Goal: Transaction & Acquisition: Subscribe to service/newsletter

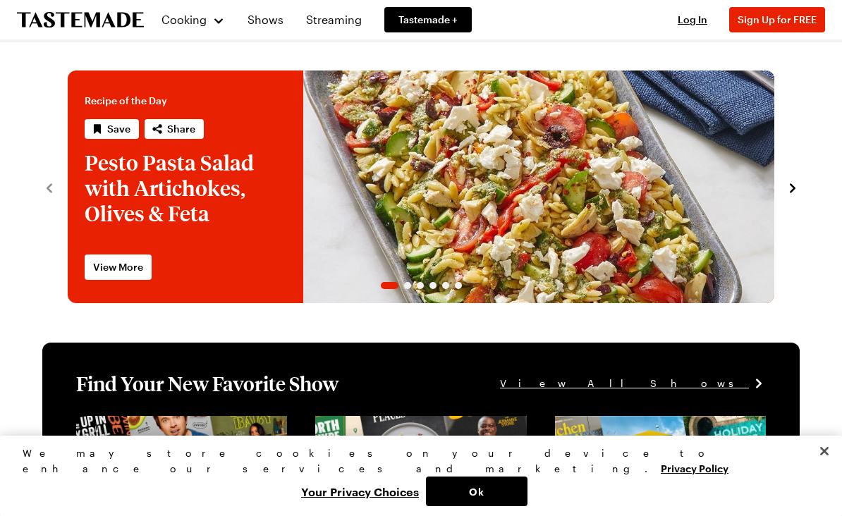
click at [269, 26] on link "Shows" at bounding box center [265, 19] width 53 height 39
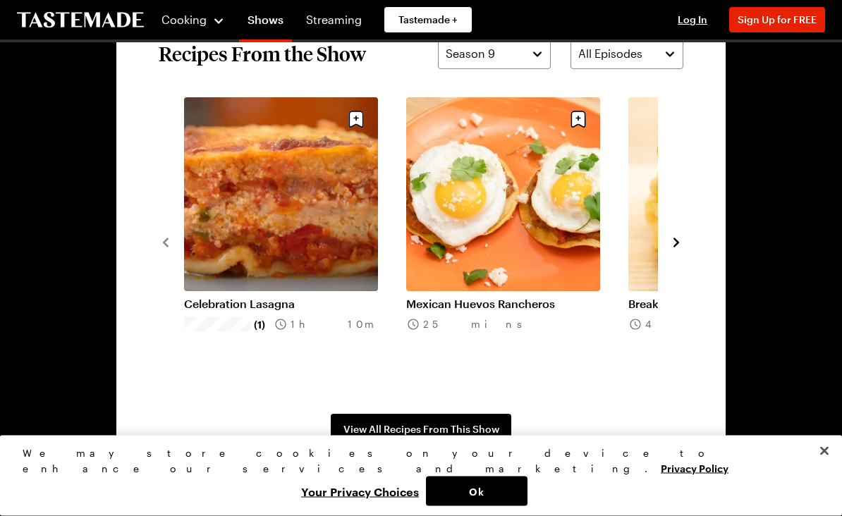
scroll to position [1022, 0]
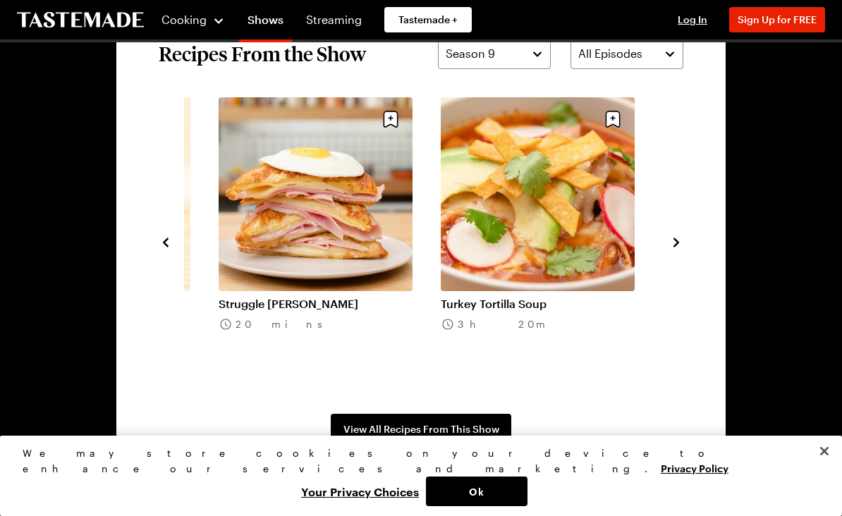
click at [291, 307] on link "Struggle [PERSON_NAME]" at bounding box center [315, 304] width 194 height 14
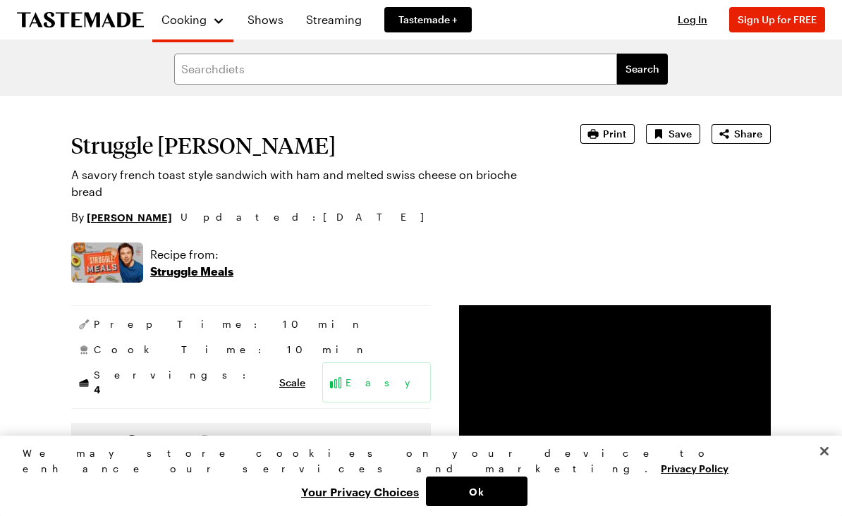
click at [665, 140] on icon "Save recipe" at bounding box center [658, 134] width 14 height 14
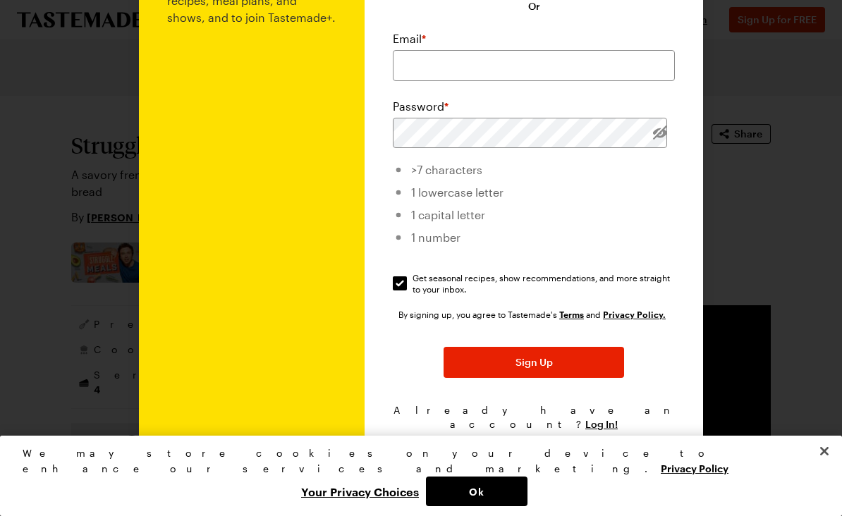
scroll to position [143, 0]
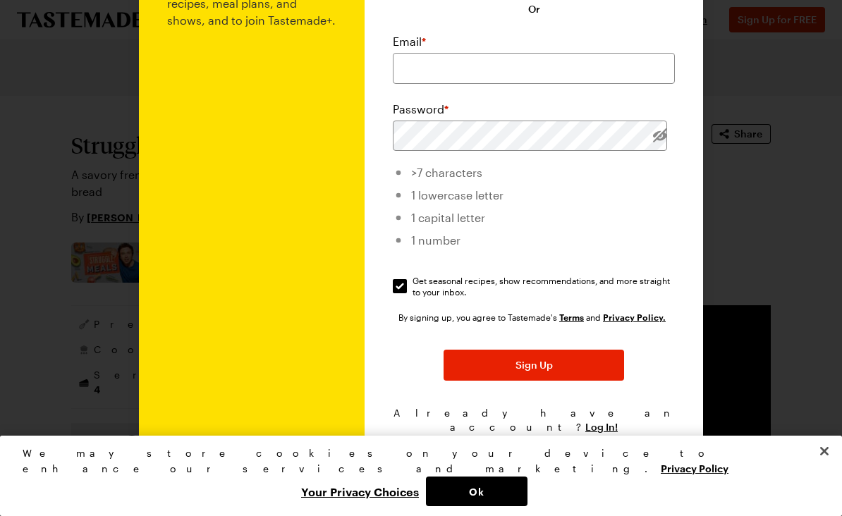
click at [621, 406] on div "By signing up, you agree to Tastemade's Terms and Privacy Policy. Sign Up Alrea…" at bounding box center [534, 372] width 282 height 124
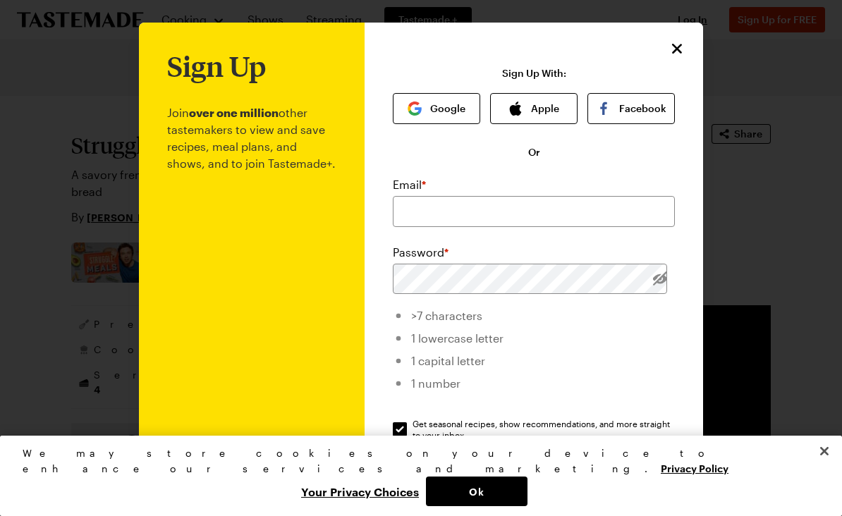
scroll to position [0, 0]
click at [477, 204] on input "email" at bounding box center [534, 211] width 282 height 31
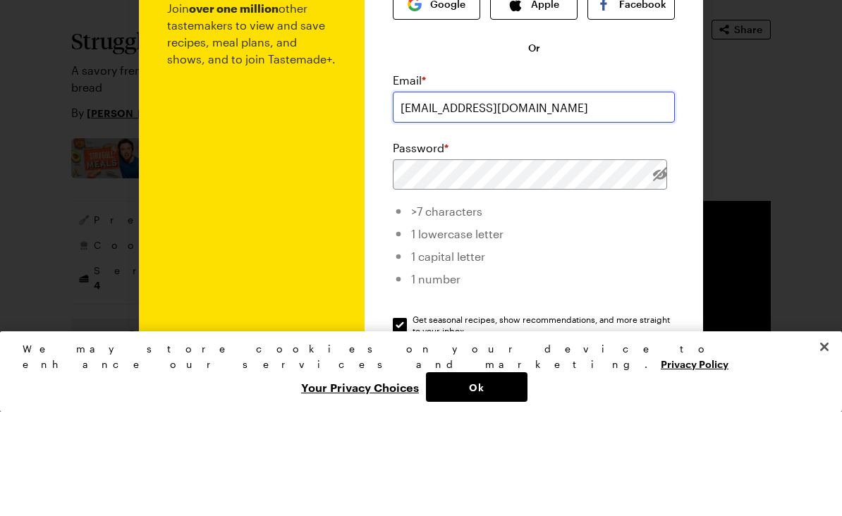
click at [547, 196] on input "say_goodbye@att.net" at bounding box center [534, 211] width 282 height 31
type input "say_goodbye@"
type input "say_goodbye@me.com"
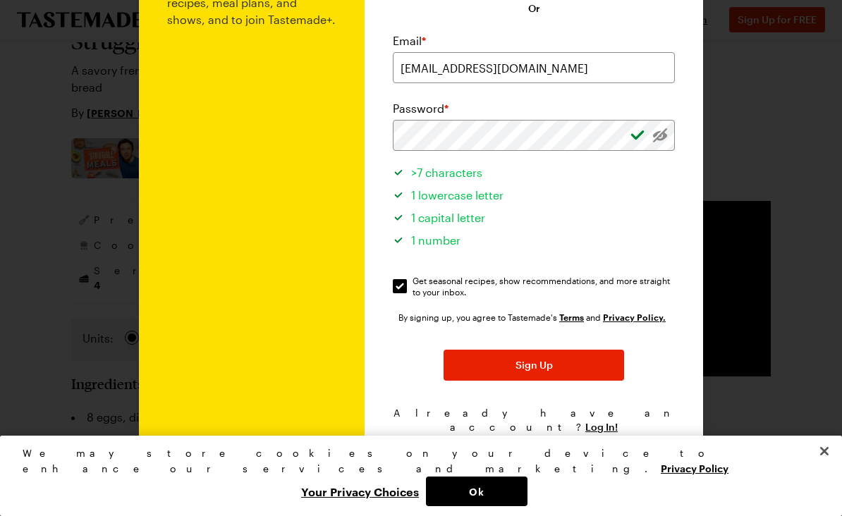
scroll to position [143, 0]
click at [558, 369] on button "Sign Up" at bounding box center [533, 365] width 180 height 31
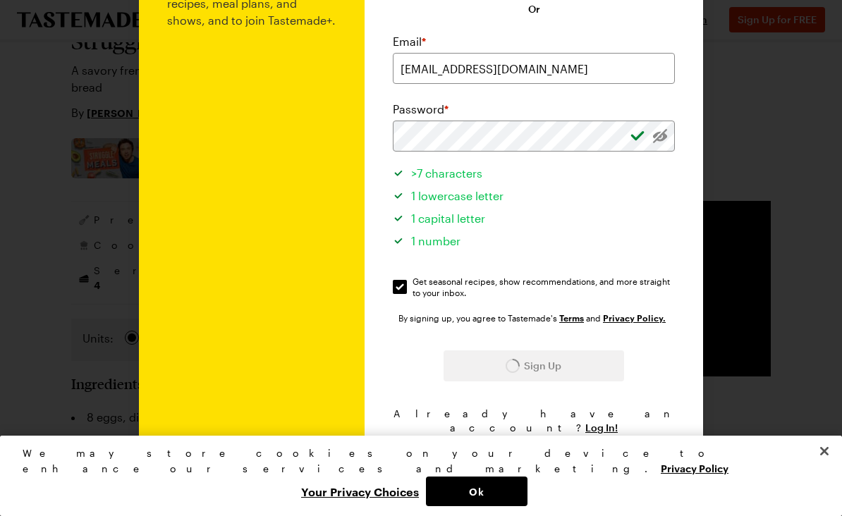
scroll to position [0, 0]
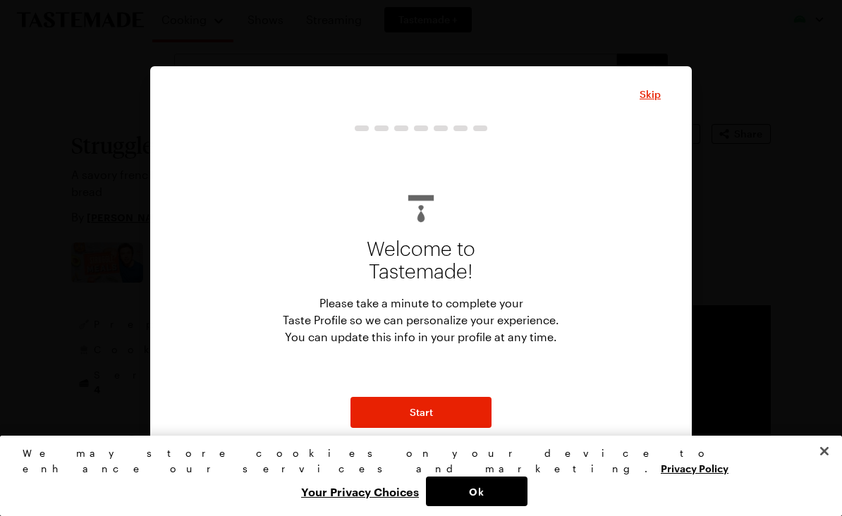
click at [455, 411] on button "Start" at bounding box center [420, 412] width 141 height 31
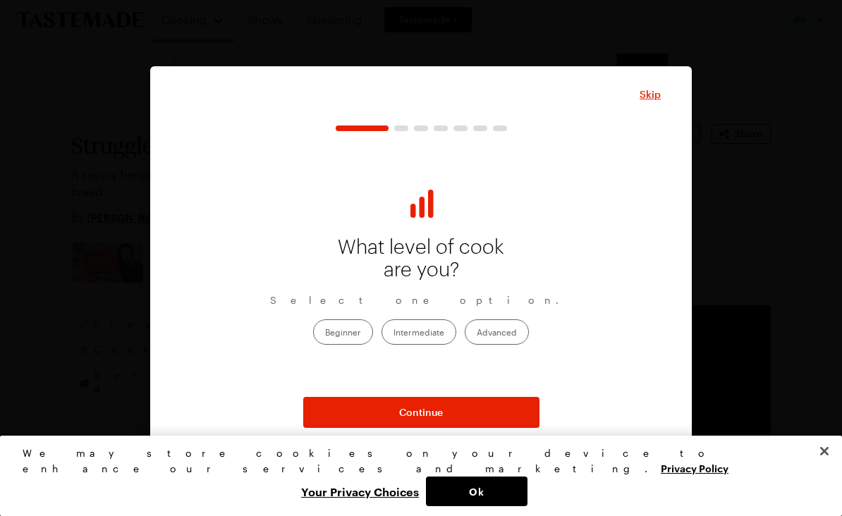
click at [358, 333] on label "Beginner" at bounding box center [343, 331] width 60 height 25
click at [325, 333] on input "Beginner" at bounding box center [325, 333] width 0 height 0
click at [457, 409] on button "Continue" at bounding box center [421, 412] width 236 height 31
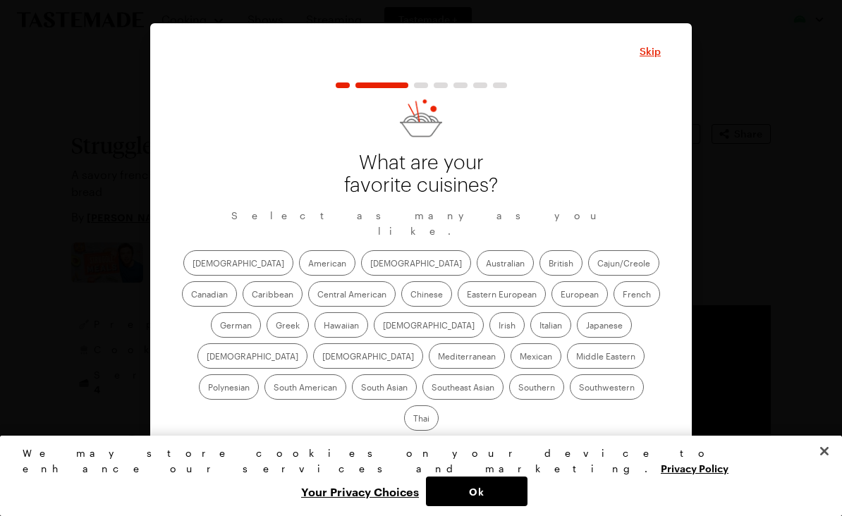
click at [505, 343] on label "Mediterranean" at bounding box center [467, 355] width 76 height 25
click at [438, 357] on input "Mediterranean" at bounding box center [438, 357] width 0 height 0
click at [510, 367] on label "Mexican" at bounding box center [535, 355] width 51 height 25
click at [519, 357] on input "Mexican" at bounding box center [519, 357] width 0 height 0
click at [588, 266] on label "Cajun/Creole" at bounding box center [623, 262] width 71 height 25
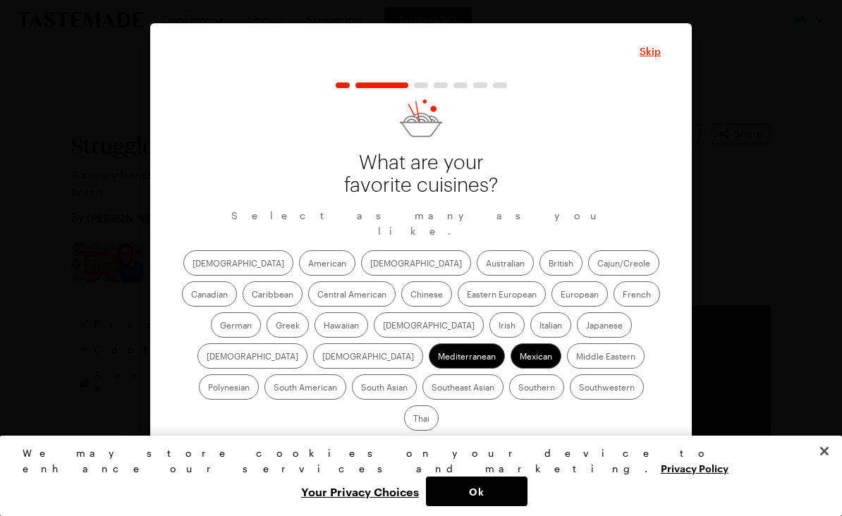
click at [597, 264] on input "Cajun/Creole" at bounding box center [597, 264] width 0 height 0
click at [467, 439] on button "Continue" at bounding box center [421, 454] width 236 height 31
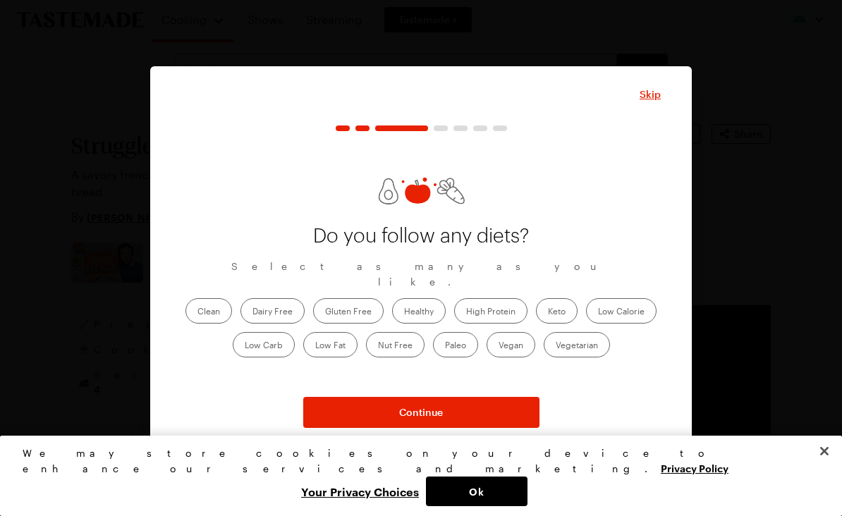
click at [440, 415] on span "Continue" at bounding box center [421, 412] width 44 height 14
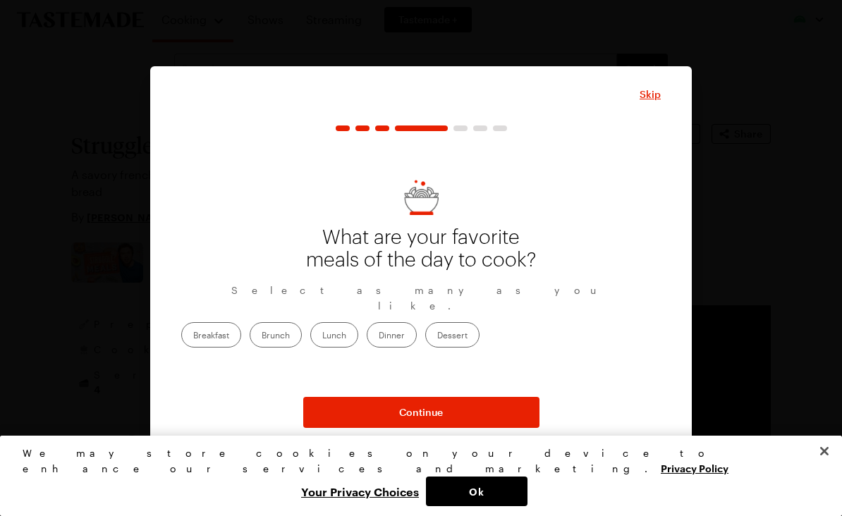
click at [417, 325] on label "Dinner" at bounding box center [392, 334] width 50 height 25
click at [378, 336] on input "Dinner" at bounding box center [378, 336] width 0 height 0
click at [440, 409] on span "Continue" at bounding box center [421, 412] width 44 height 14
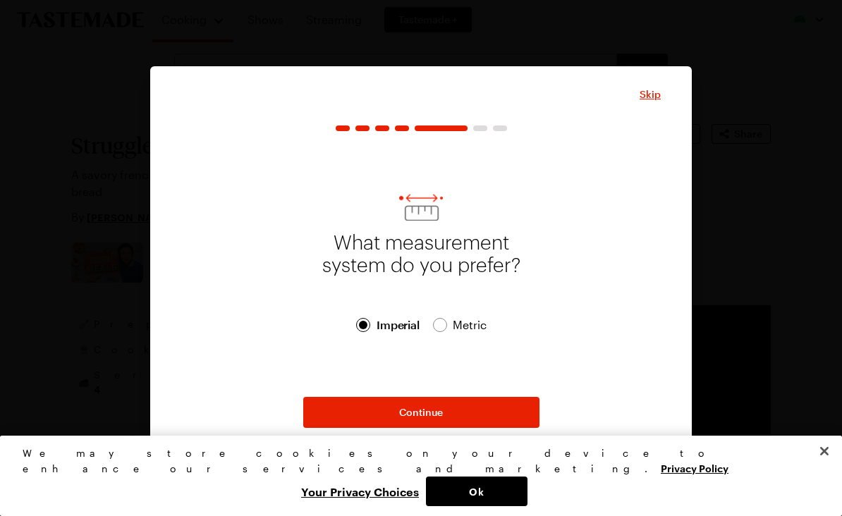
click at [447, 321] on span "Metric Metric" at bounding box center [459, 324] width 53 height 17
click at [445, 411] on button "Continue" at bounding box center [421, 412] width 236 height 31
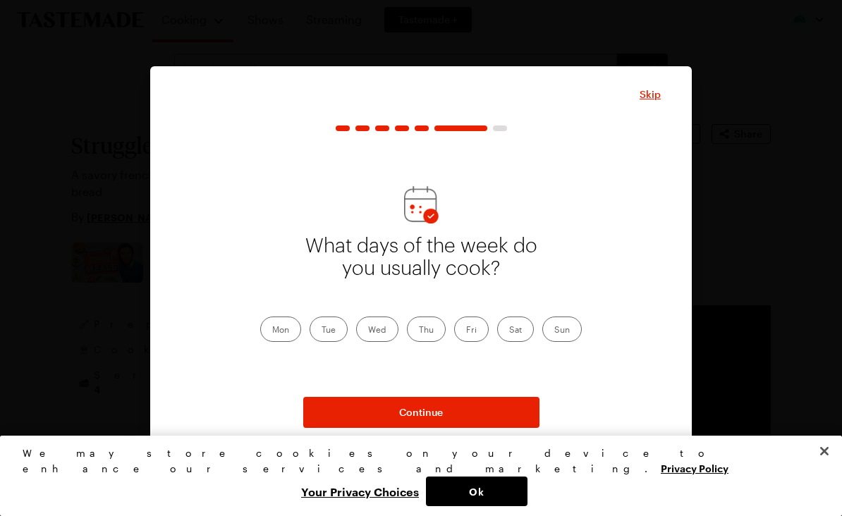
click at [281, 326] on label "Mon" at bounding box center [280, 328] width 41 height 25
click at [272, 331] on input "Mon" at bounding box center [272, 331] width 0 height 0
click at [336, 328] on label "Tue" at bounding box center [328, 328] width 38 height 25
click at [321, 331] on input "Tue" at bounding box center [321, 331] width 0 height 0
click at [383, 330] on label "Wed" at bounding box center [377, 328] width 42 height 25
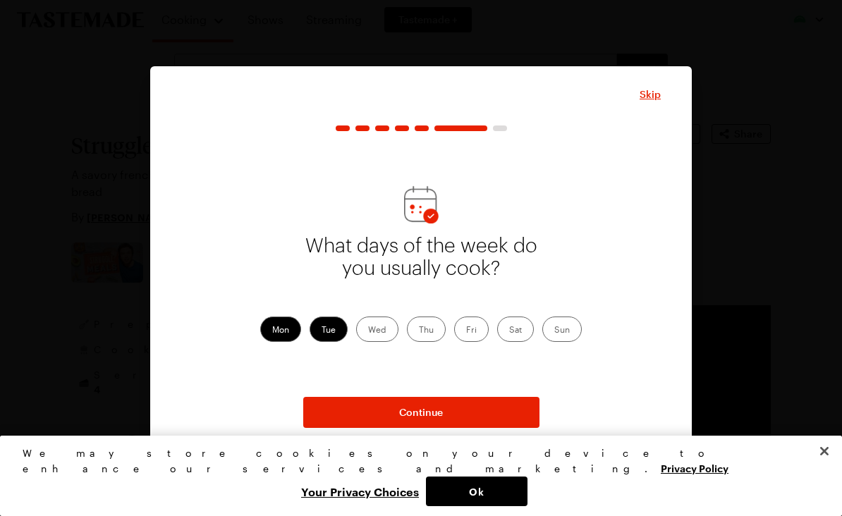
click at [368, 331] on input "Wed" at bounding box center [368, 331] width 0 height 0
click at [426, 329] on label "Thu" at bounding box center [426, 328] width 39 height 25
click at [419, 331] on input "Thu" at bounding box center [419, 331] width 0 height 0
click at [449, 411] on button "Continue" at bounding box center [421, 412] width 236 height 31
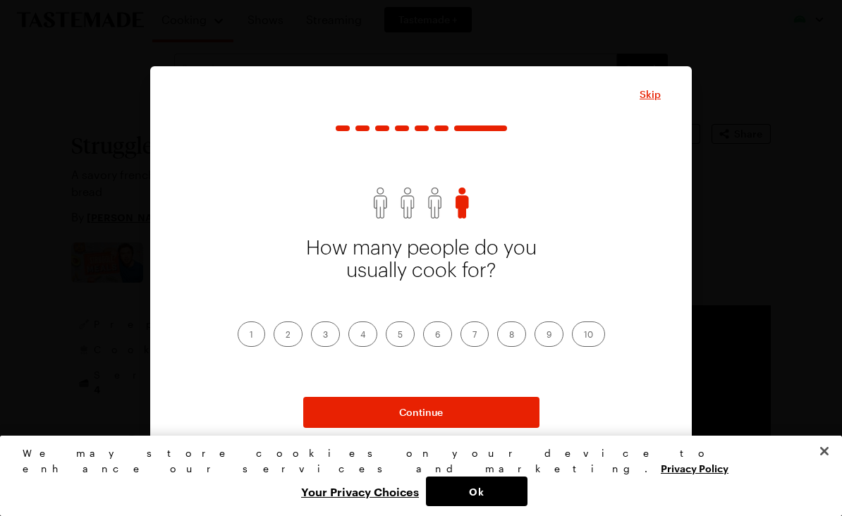
click at [288, 328] on label "2" at bounding box center [287, 333] width 29 height 25
click at [285, 335] on input "2" at bounding box center [285, 335] width 0 height 0
click at [448, 410] on button "Continue" at bounding box center [421, 412] width 236 height 31
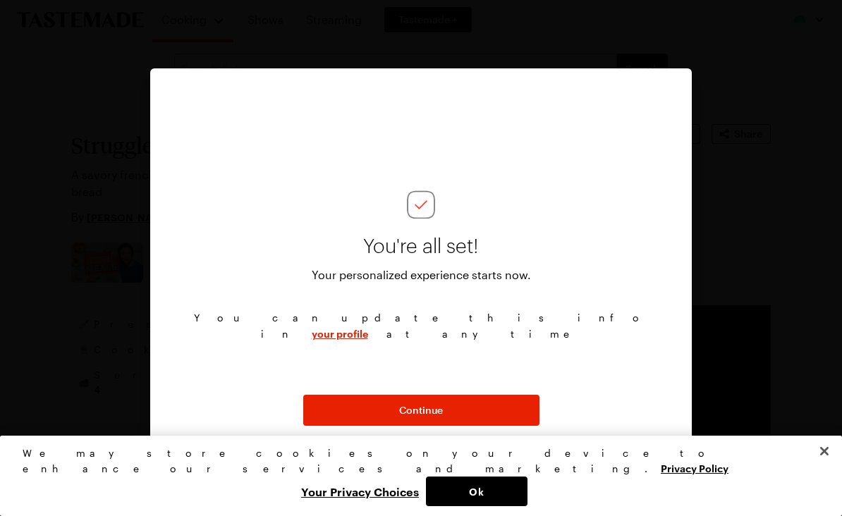
click at [455, 410] on button "Continue" at bounding box center [421, 410] width 236 height 31
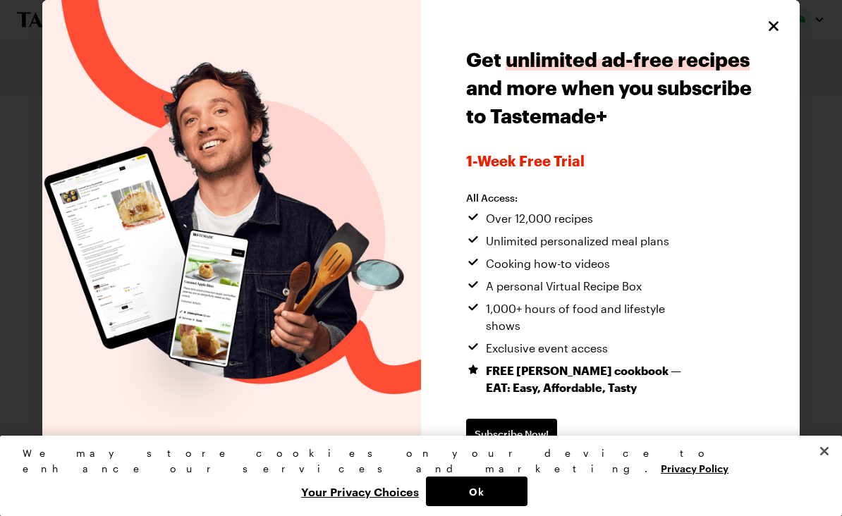
click at [562, 472] on span "Continue without subscribing" at bounding box center [538, 479] width 144 height 14
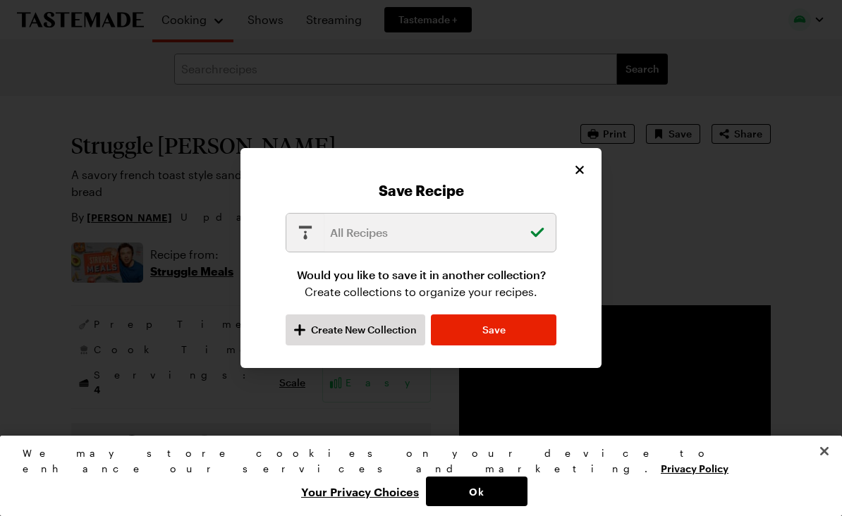
click at [527, 482] on button "Ok" at bounding box center [476, 491] width 101 height 30
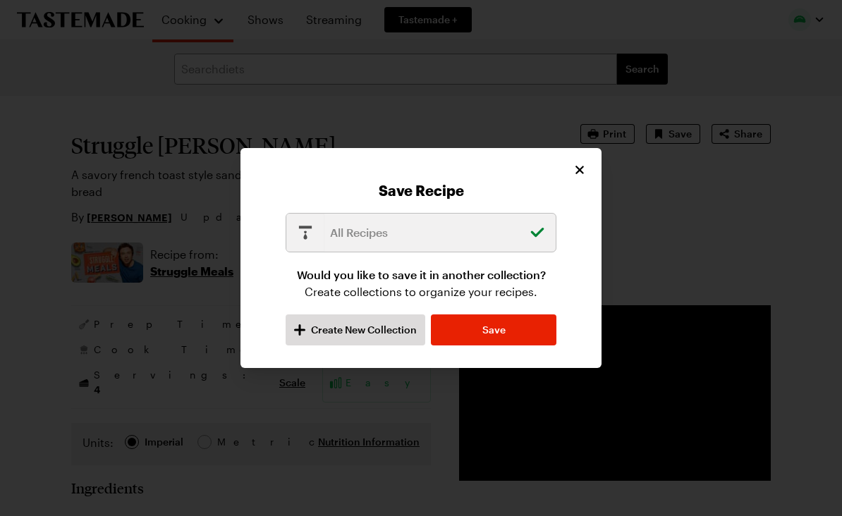
click at [505, 334] on span "Save" at bounding box center [493, 330] width 23 height 14
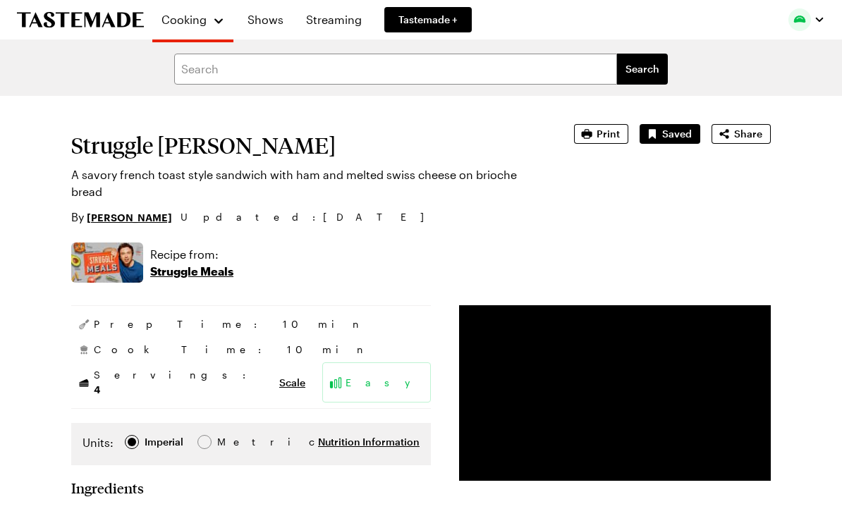
click at [646, 194] on div "Struggle Monte Cristo A savory french toast style sandwich with ham and melted …" at bounding box center [420, 174] width 699 height 101
type textarea "x"
click at [233, 66] on input "text" at bounding box center [395, 69] width 443 height 31
type input "Christmas tree bread"
click at [642, 69] on button "Search" at bounding box center [642, 69] width 51 height 31
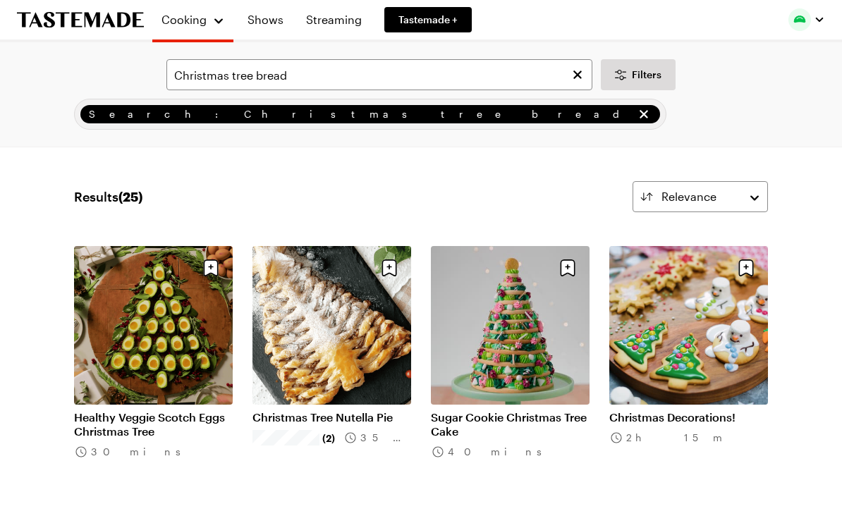
click at [636, 119] on icon "remove Search: Christmas tree bread" at bounding box center [643, 114] width 14 height 14
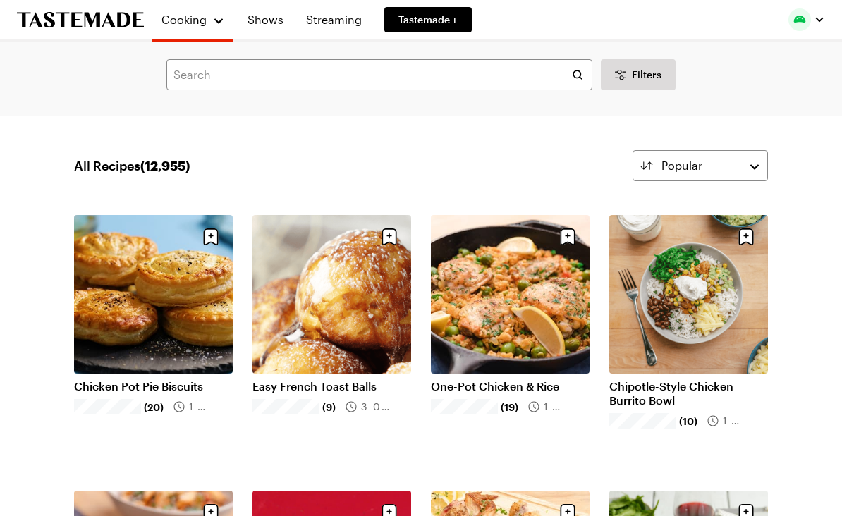
click at [183, 379] on link "Chicken Pot Pie Biscuits" at bounding box center [153, 386] width 159 height 14
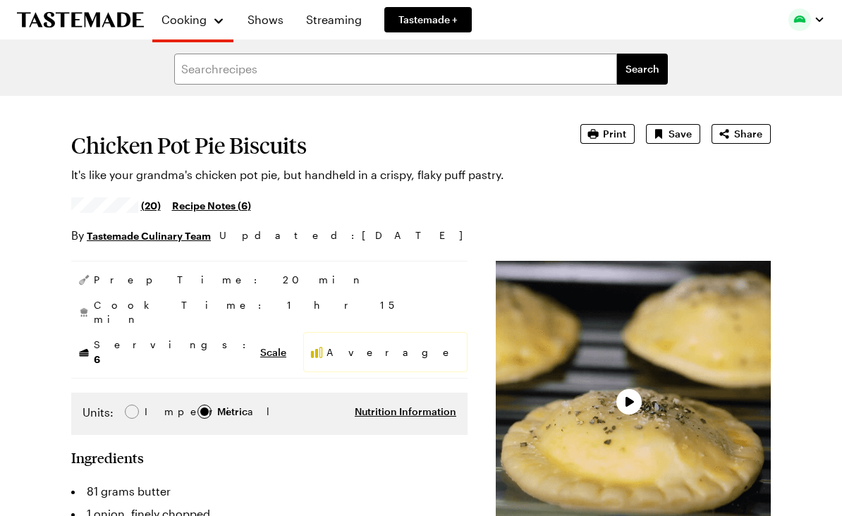
click at [682, 134] on span "Save" at bounding box center [679, 134] width 23 height 14
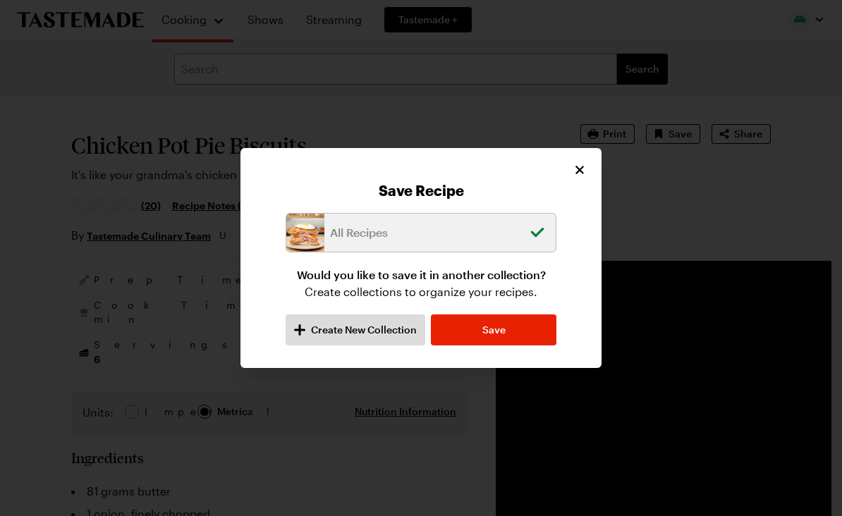
click at [501, 325] on span "Save" at bounding box center [493, 330] width 23 height 14
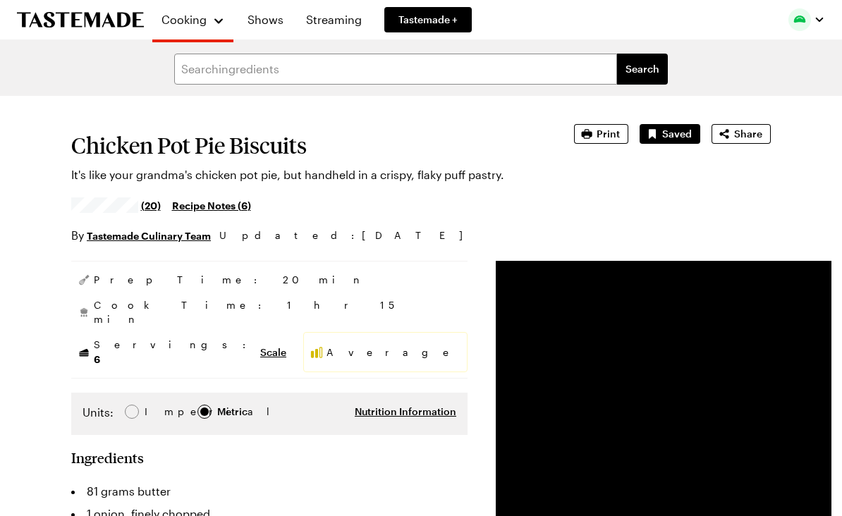
click at [271, 23] on link "Shows" at bounding box center [265, 19] width 53 height 39
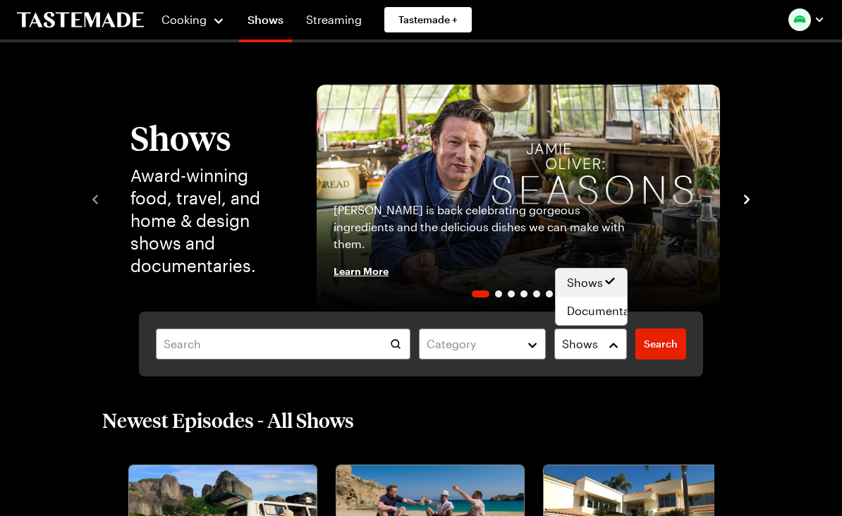
click at [615, 350] on button "Shows" at bounding box center [590, 343] width 73 height 31
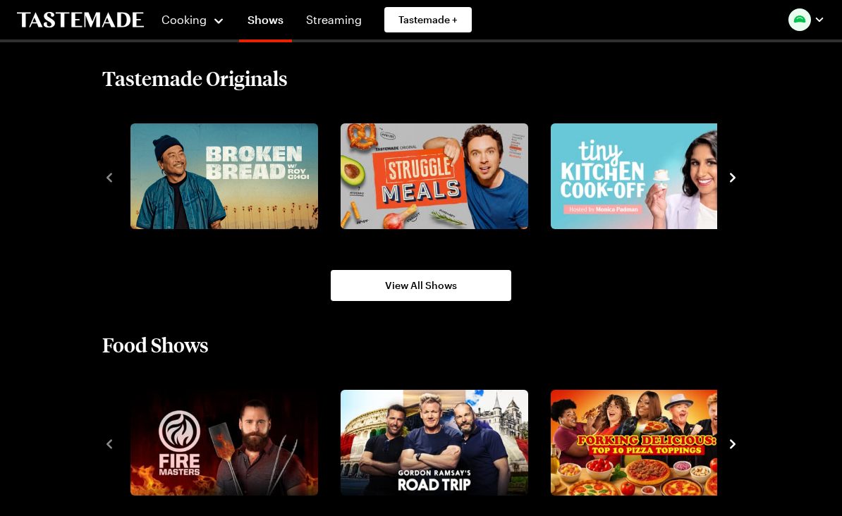
scroll to position [917, 0]
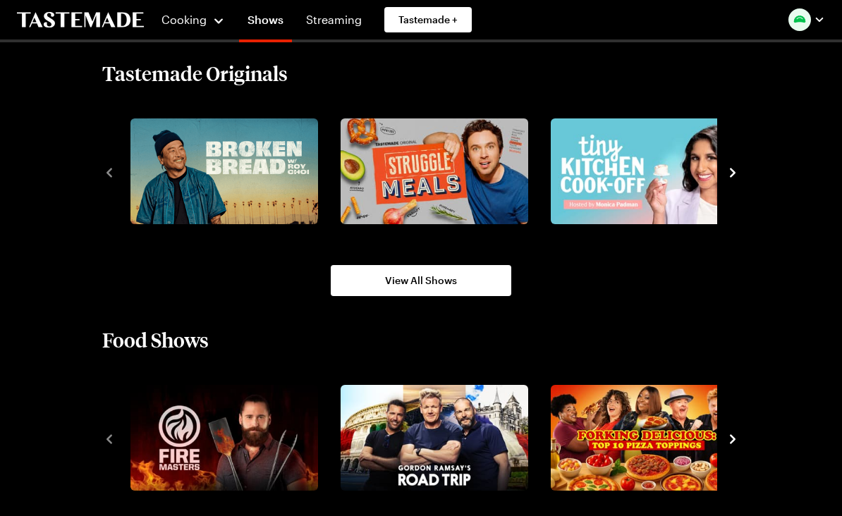
click at [445, 189] on img "2 / 8" at bounding box center [433, 171] width 187 height 106
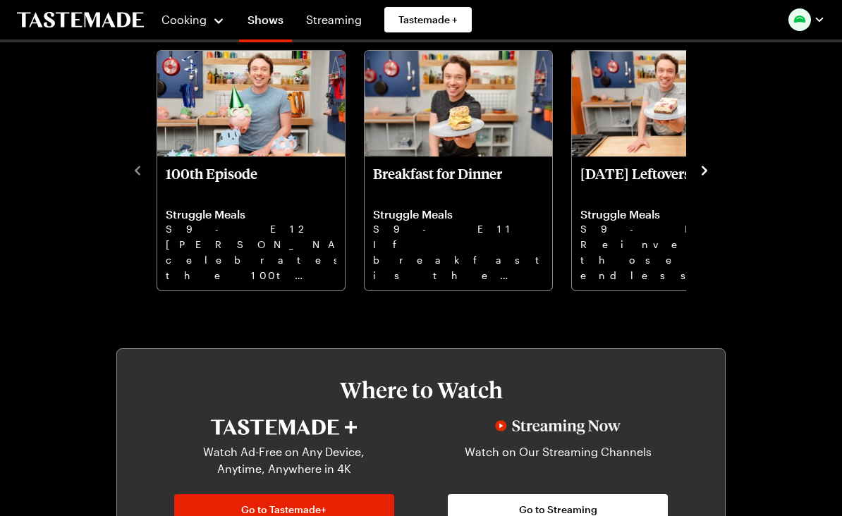
scroll to position [408, 0]
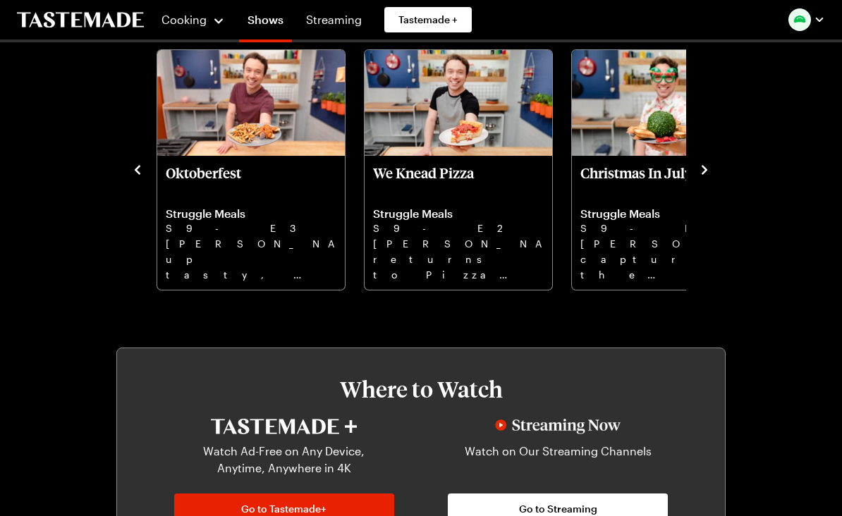
click at [661, 132] on img "Christmas In July" at bounding box center [665, 103] width 187 height 106
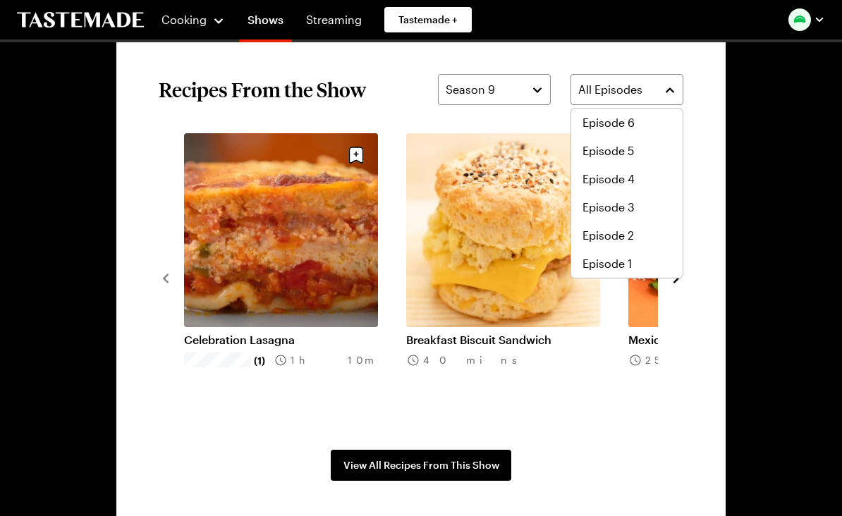
scroll to position [197, 0]
click at [614, 268] on span "Episode 1" at bounding box center [606, 263] width 49 height 17
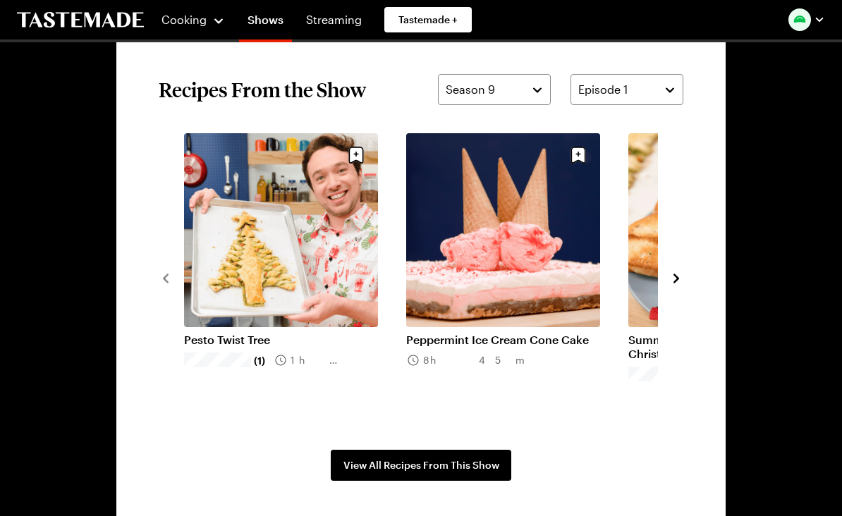
click at [260, 346] on link "Pesto Twist Tree" at bounding box center [281, 340] width 194 height 14
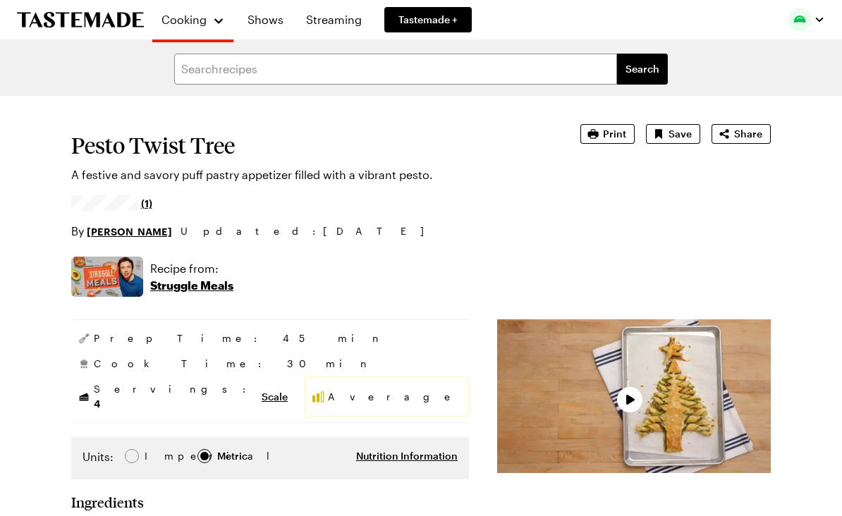
click at [675, 133] on span "Save" at bounding box center [679, 134] width 23 height 14
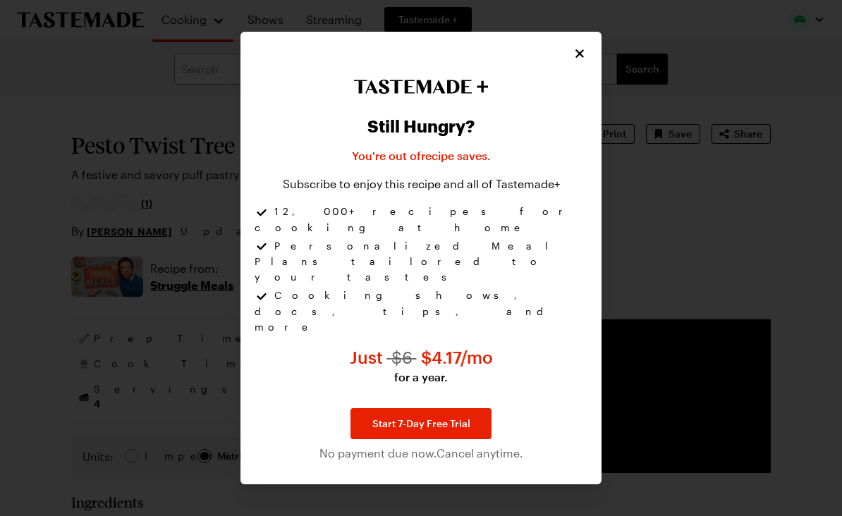
click at [582, 59] on icon "Close" at bounding box center [579, 54] width 8 height 8
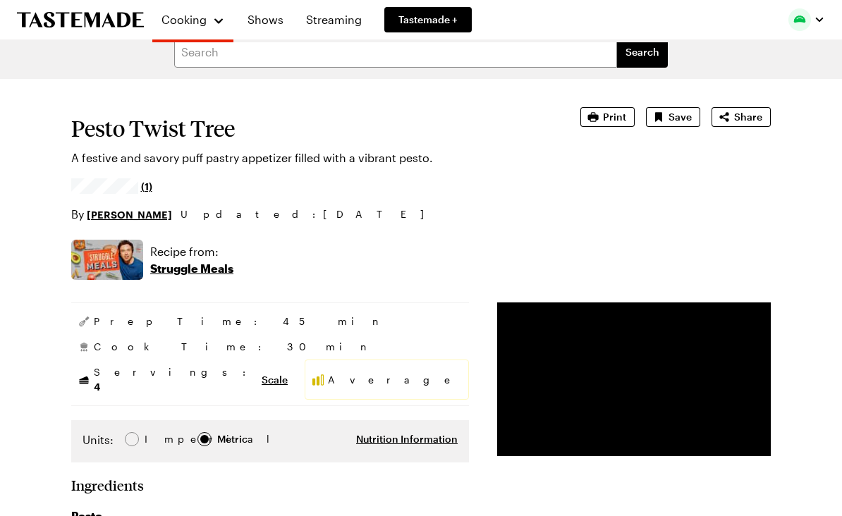
type textarea "x"
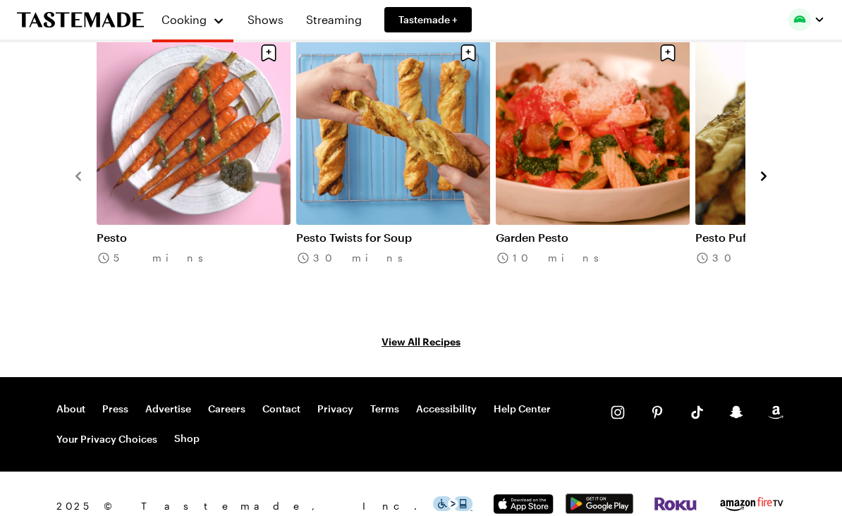
scroll to position [2527, 0]
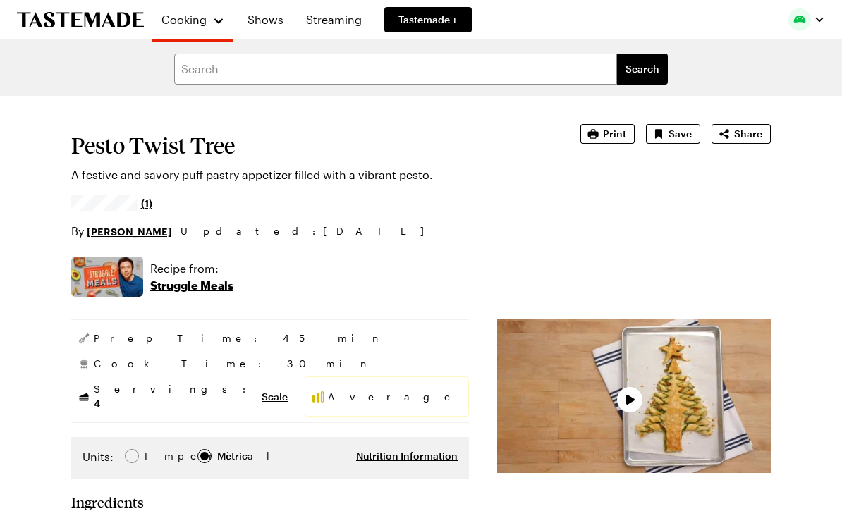
type textarea "x"
